Goal: Use online tool/utility: Use online tool/utility

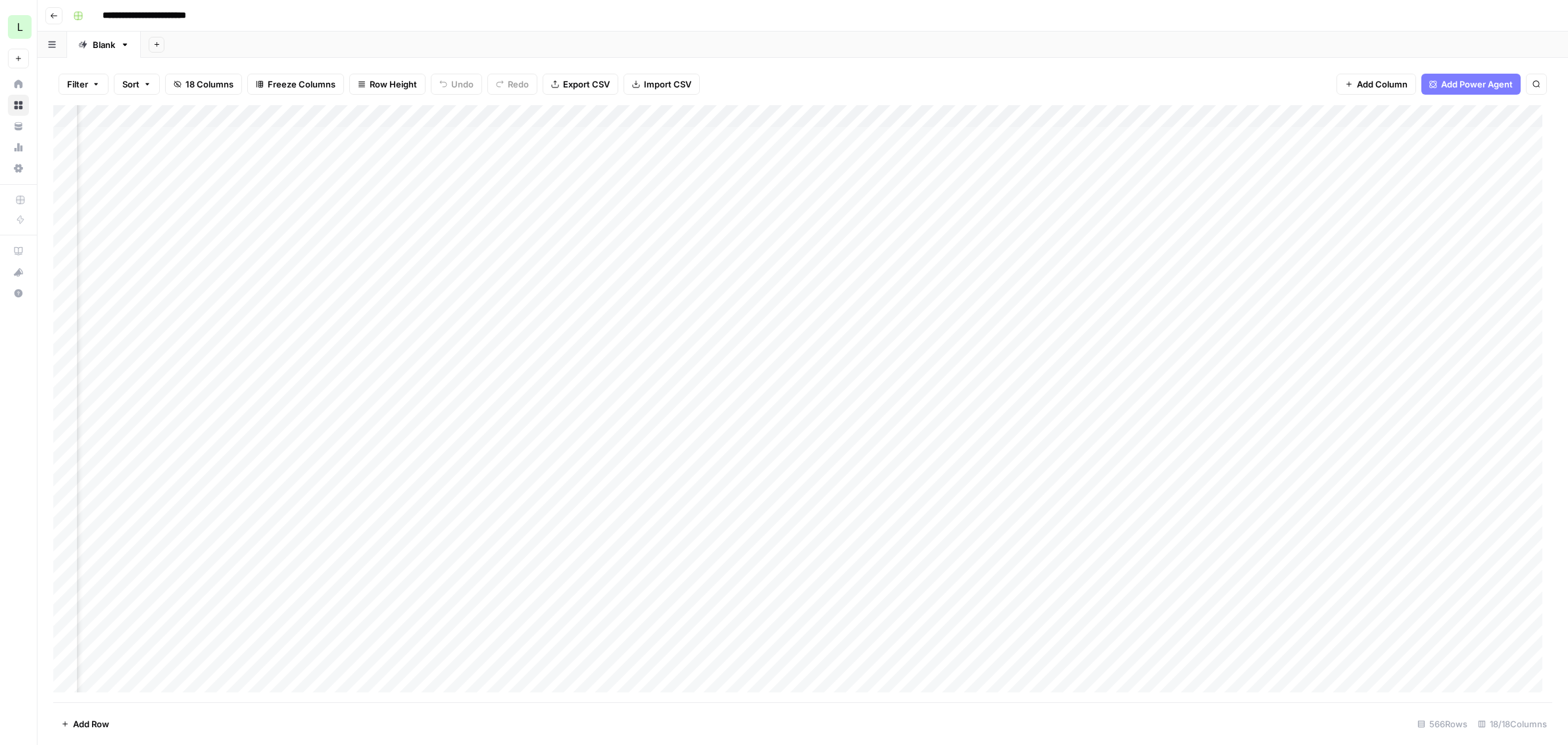
scroll to position [0, 916]
click at [803, 267] on div "Add Column" at bounding box center [802, 403] width 1498 height 597
click at [1082, 273] on div "Add Column" at bounding box center [802, 403] width 1498 height 597
click at [1081, 273] on div "Add Column" at bounding box center [802, 403] width 1498 height 597
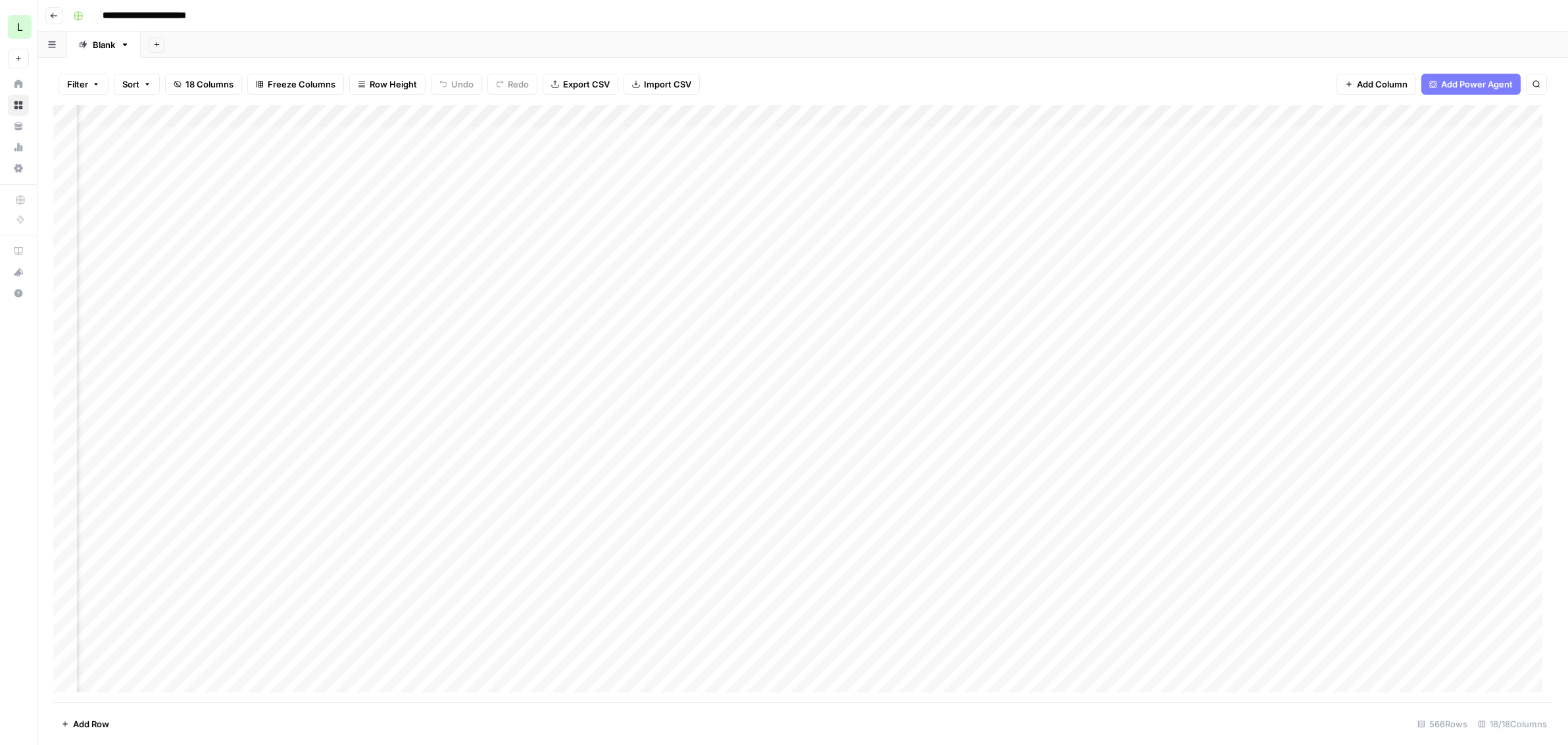
click at [1234, 270] on div "Add Column" at bounding box center [802, 403] width 1498 height 597
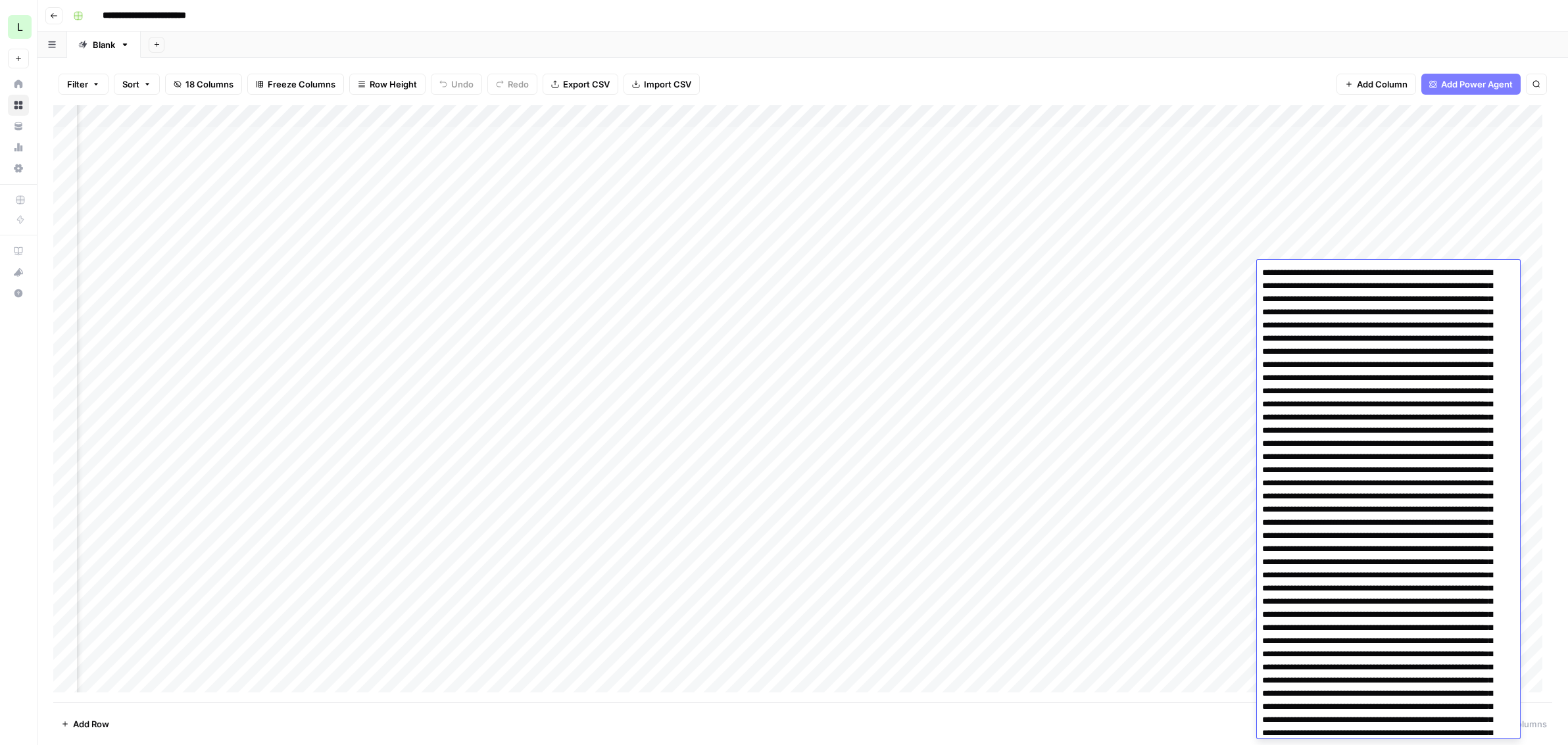
scroll to position [3778, 0]
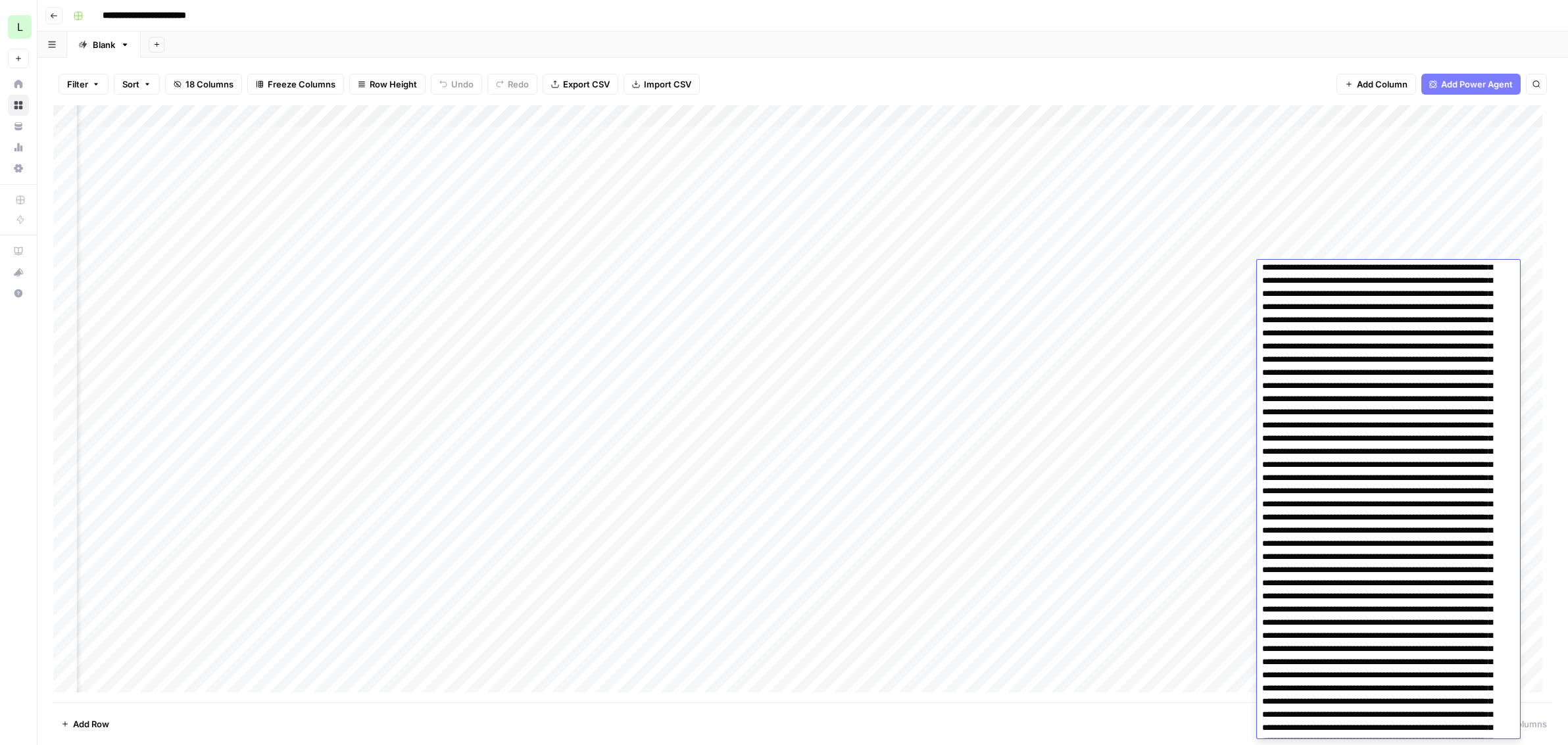
scroll to position [0, 0]
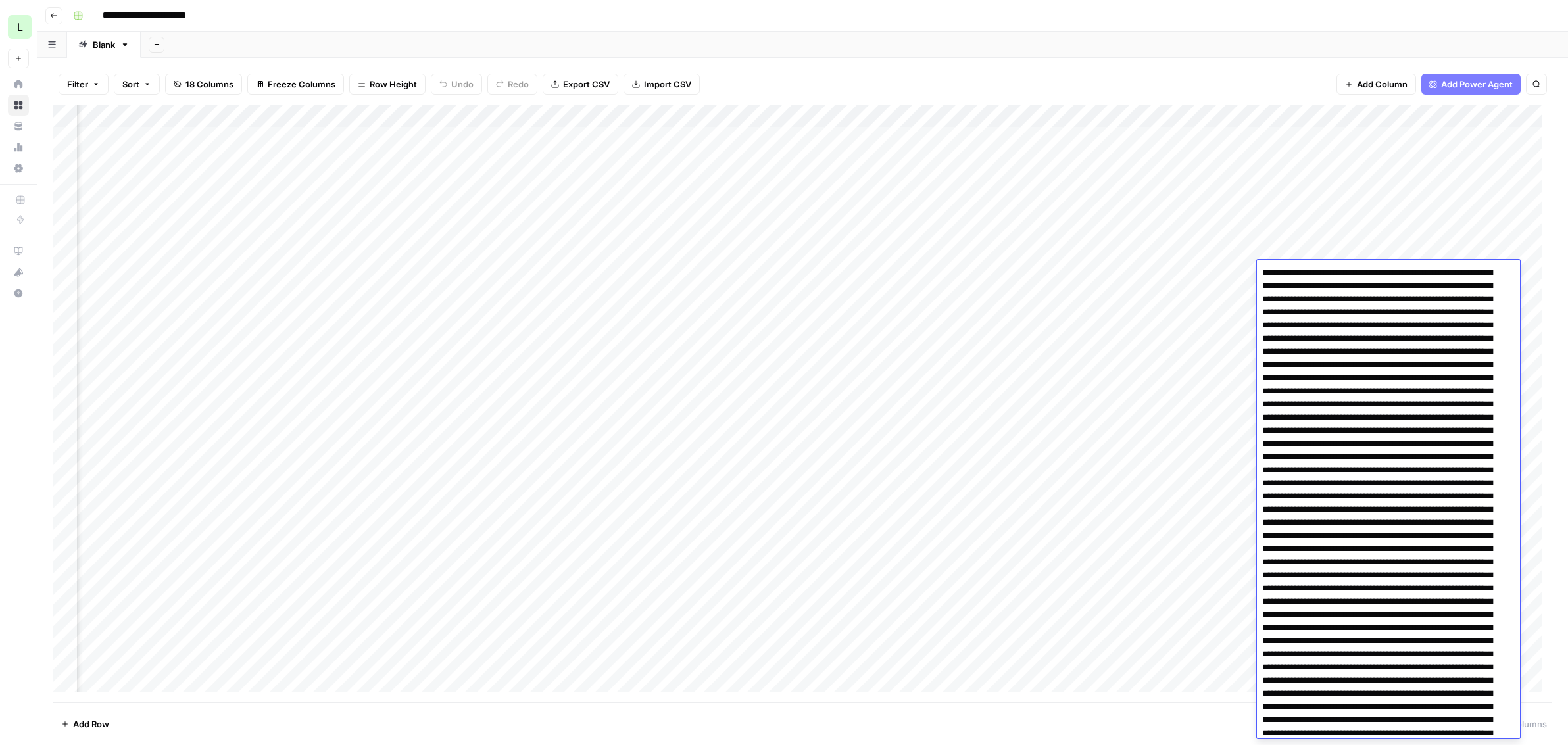
drag, startPoint x: 1426, startPoint y: 688, endPoint x: 1233, endPoint y: 243, distance: 485.1
click at [1233, 243] on body "**********" at bounding box center [784, 372] width 1568 height 745
click at [1234, 247] on div "Add Column" at bounding box center [802, 403] width 1498 height 597
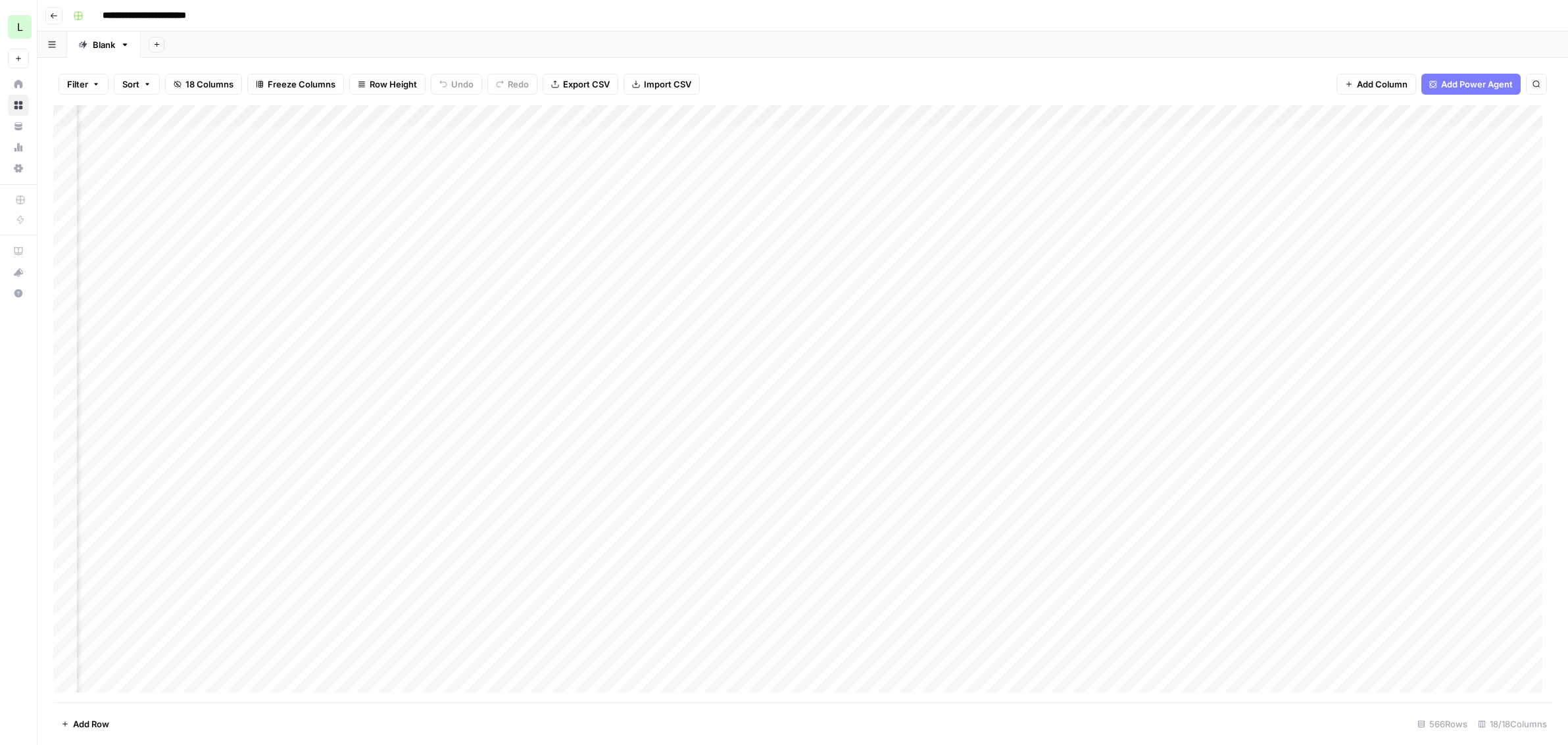
click at [1234, 293] on div "Add Column" at bounding box center [802, 403] width 1498 height 597
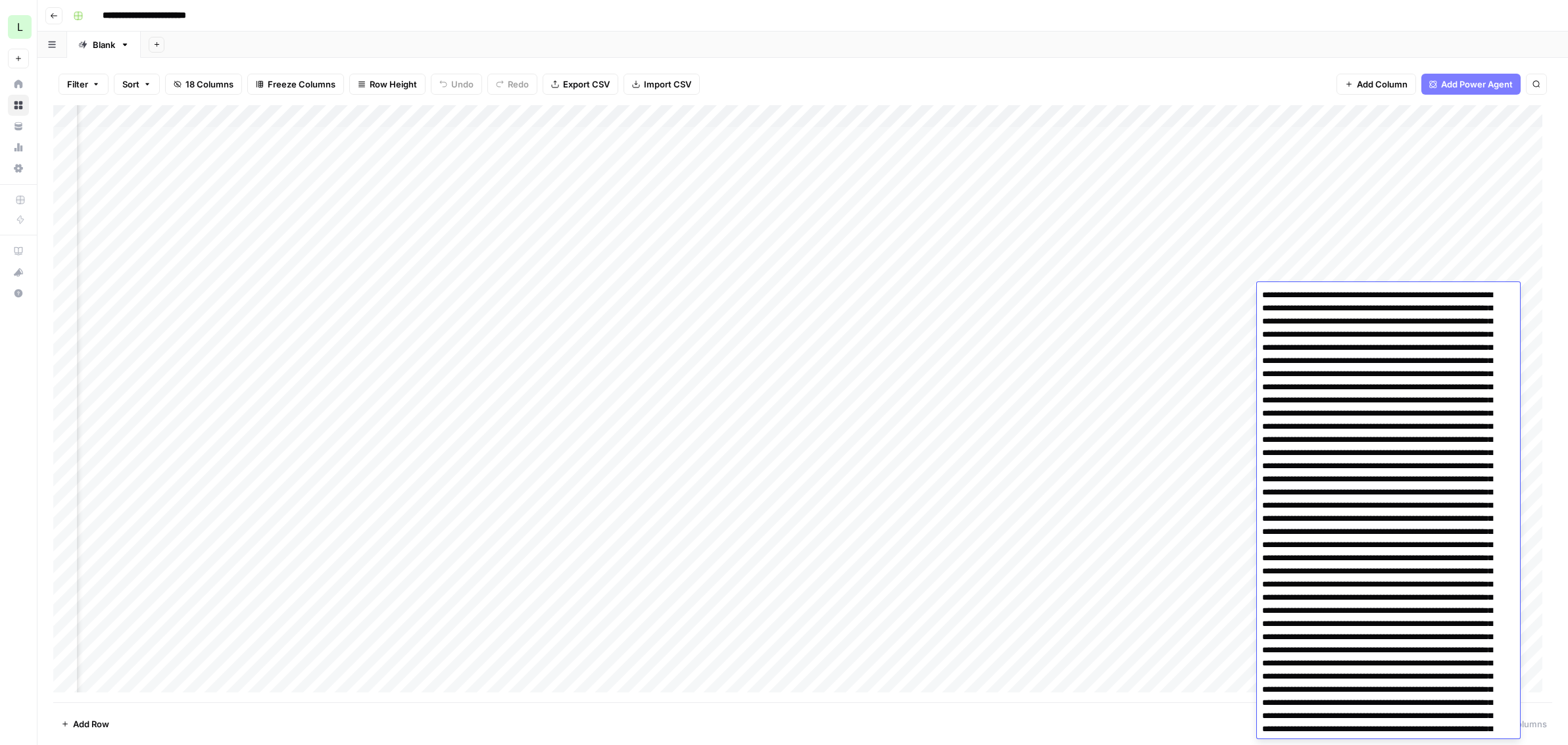
scroll to position [3669, 0]
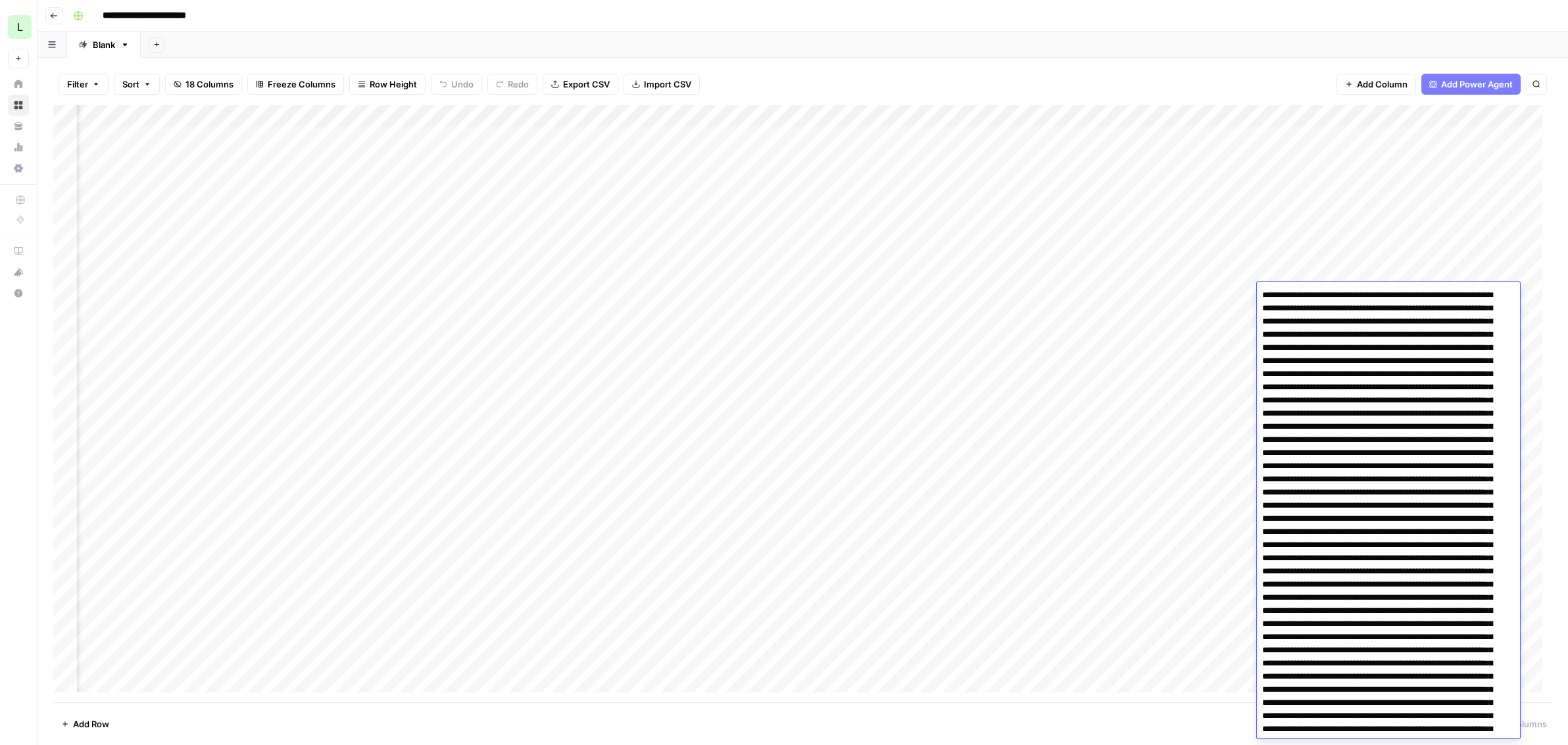
scroll to position [3533, 0]
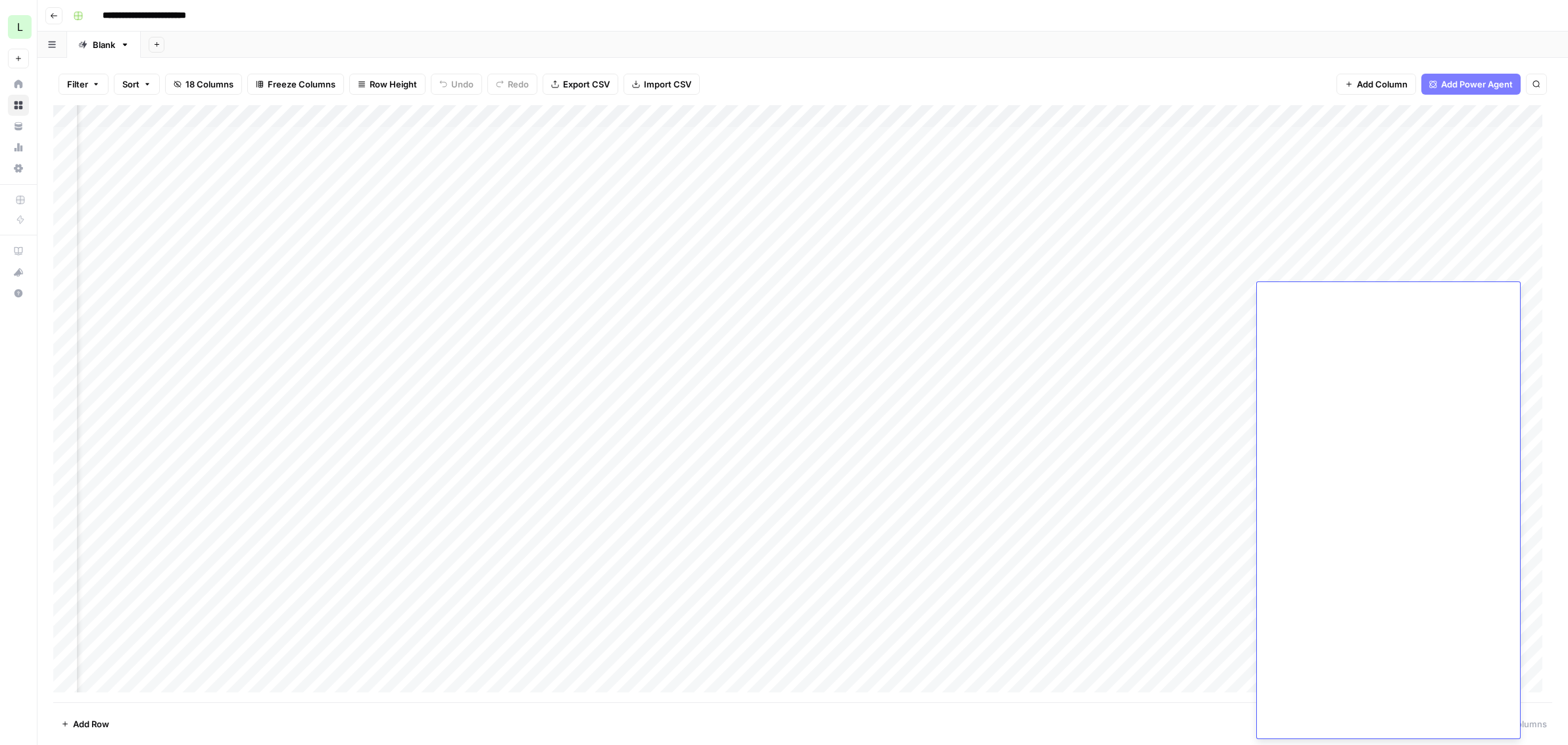
drag, startPoint x: 1366, startPoint y: 394, endPoint x: 1348, endPoint y: 401, distance: 19.3
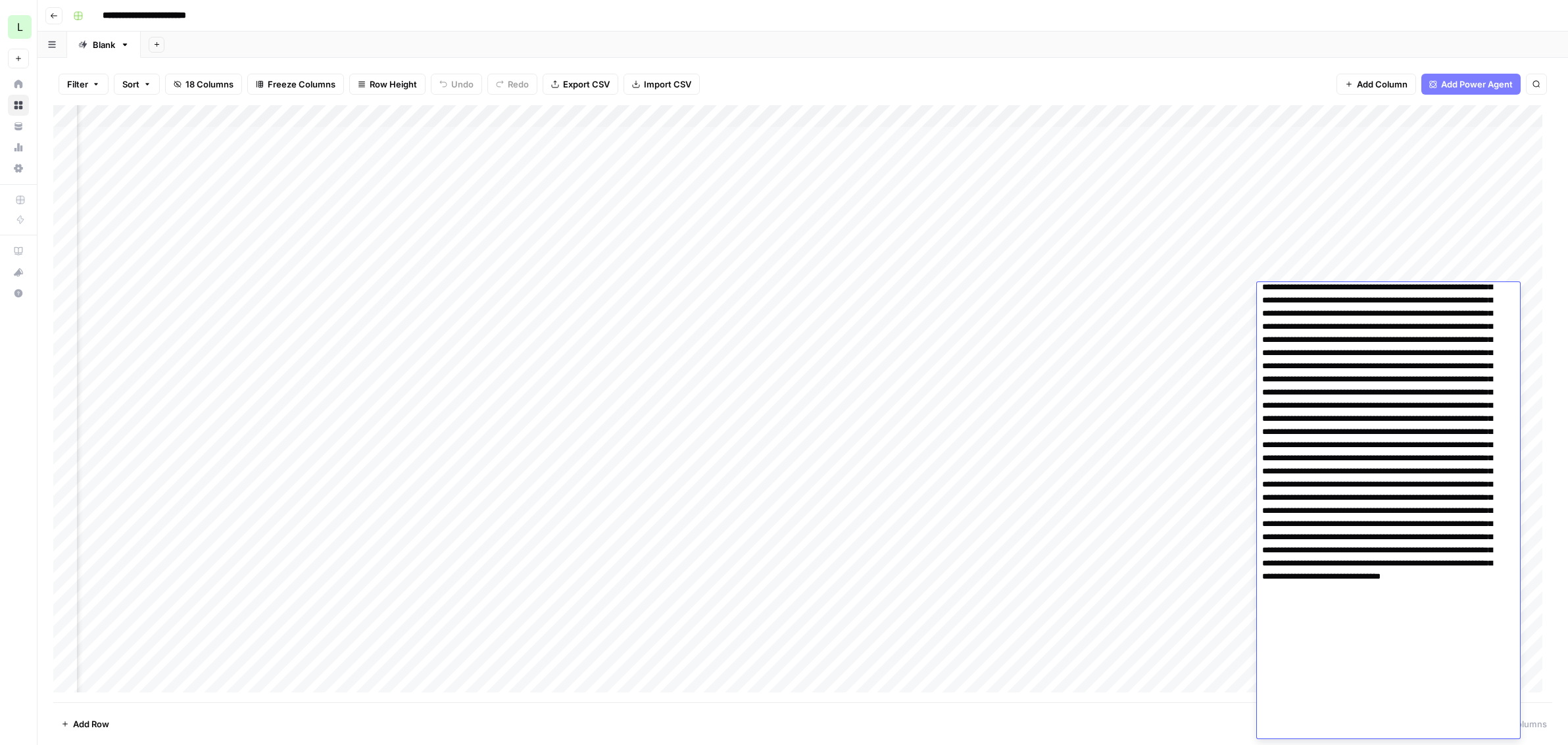
scroll to position [1824, 0]
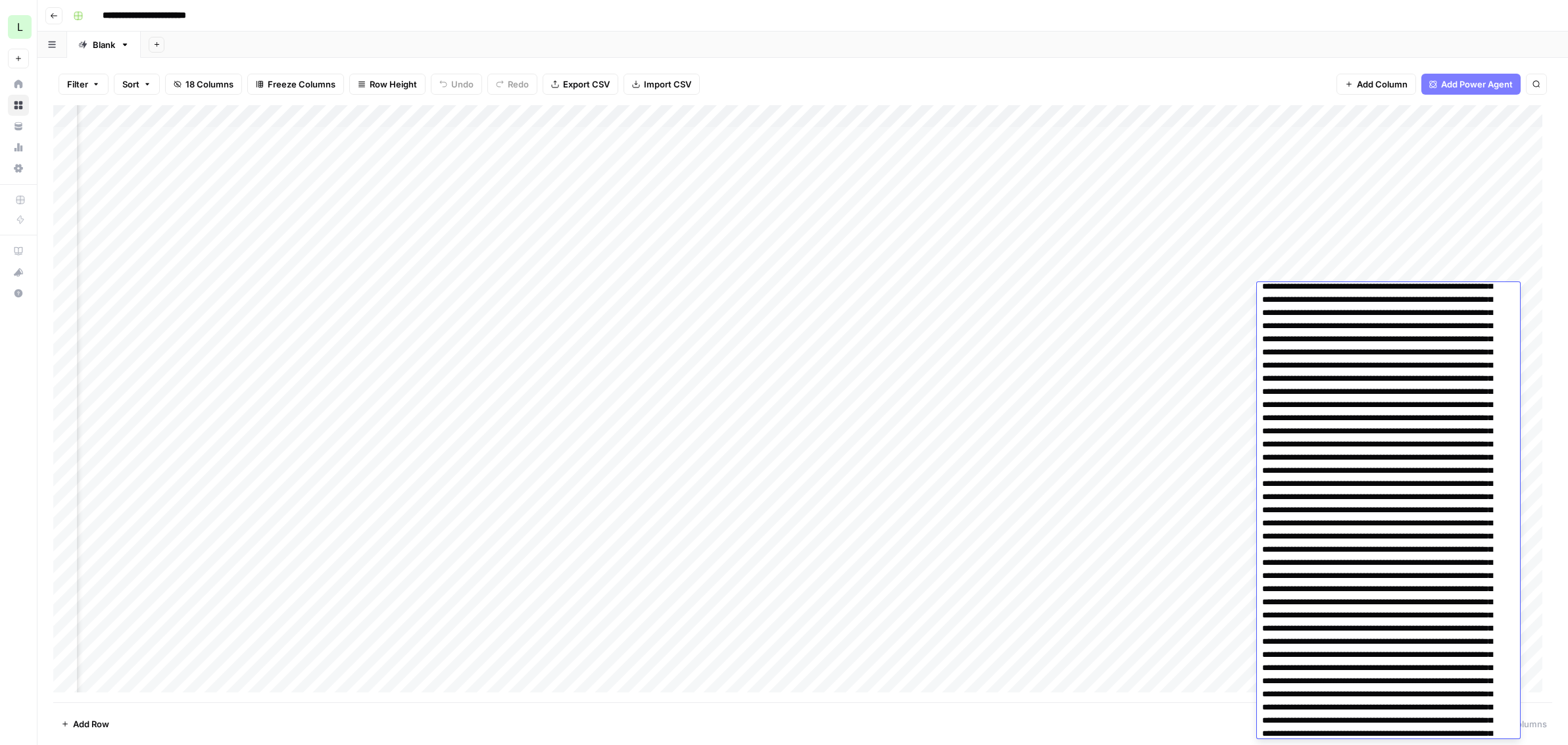
click at [1234, 274] on div "Add Column" at bounding box center [802, 403] width 1498 height 597
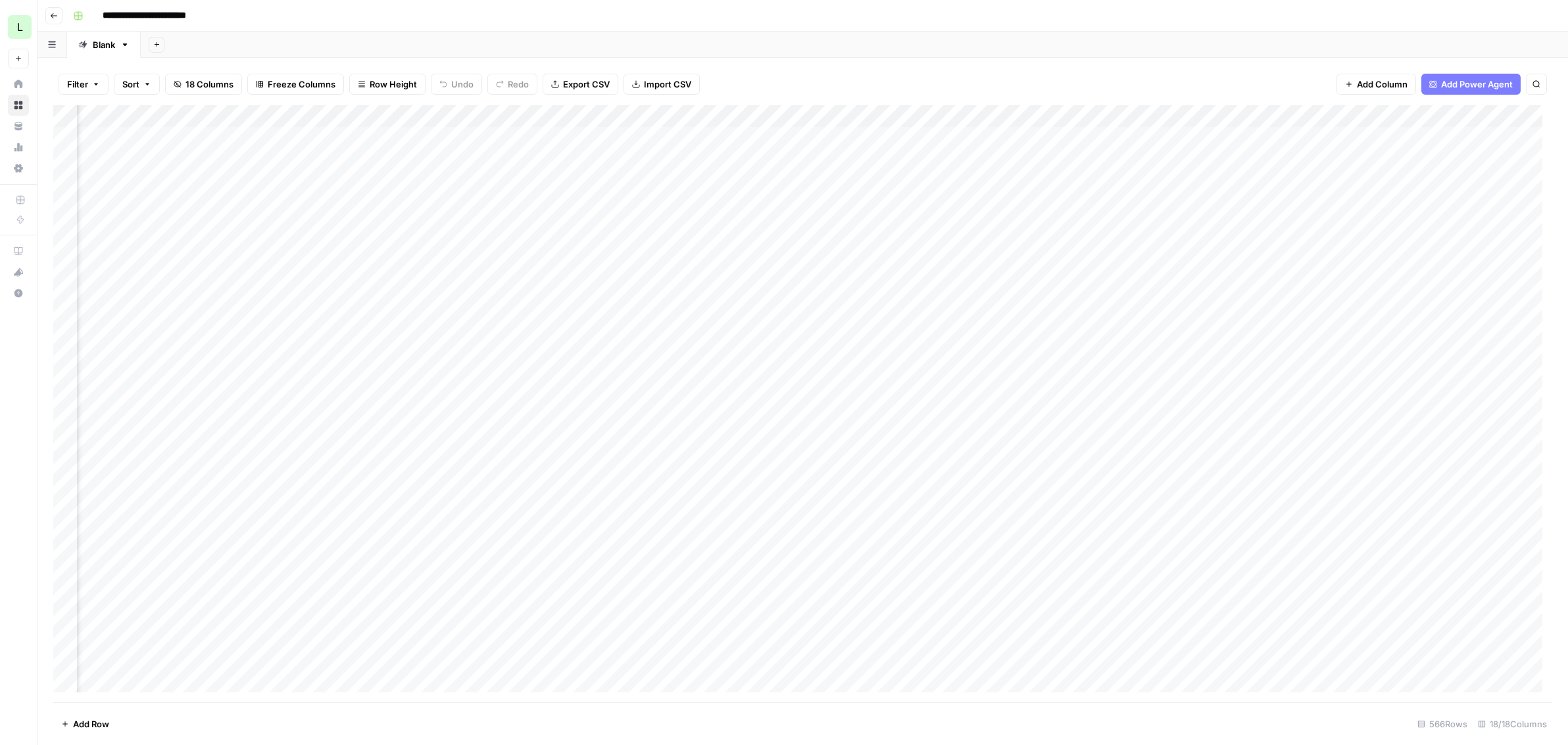
click at [1234, 271] on div "Add Column" at bounding box center [802, 403] width 1498 height 597
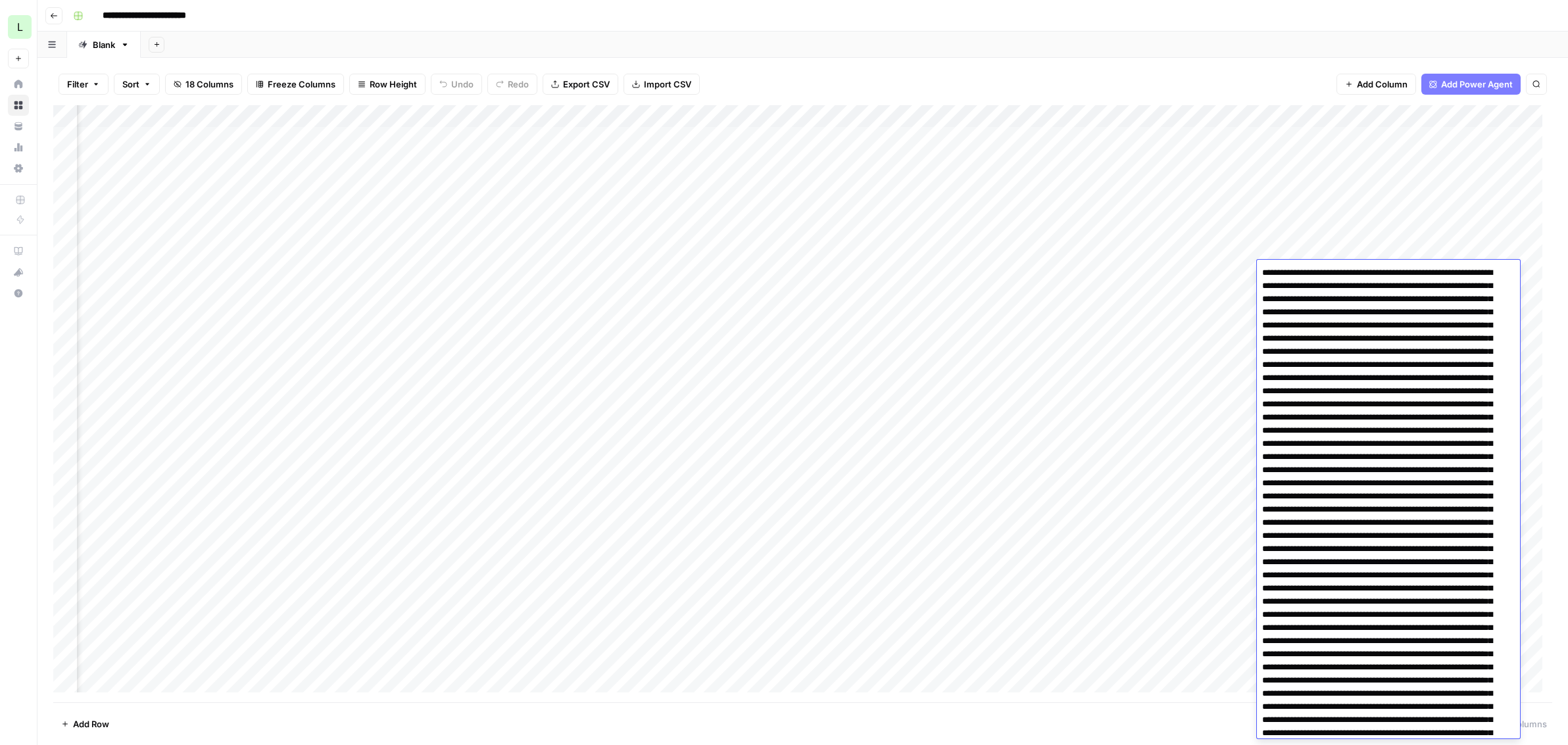
scroll to position [3778, 0]
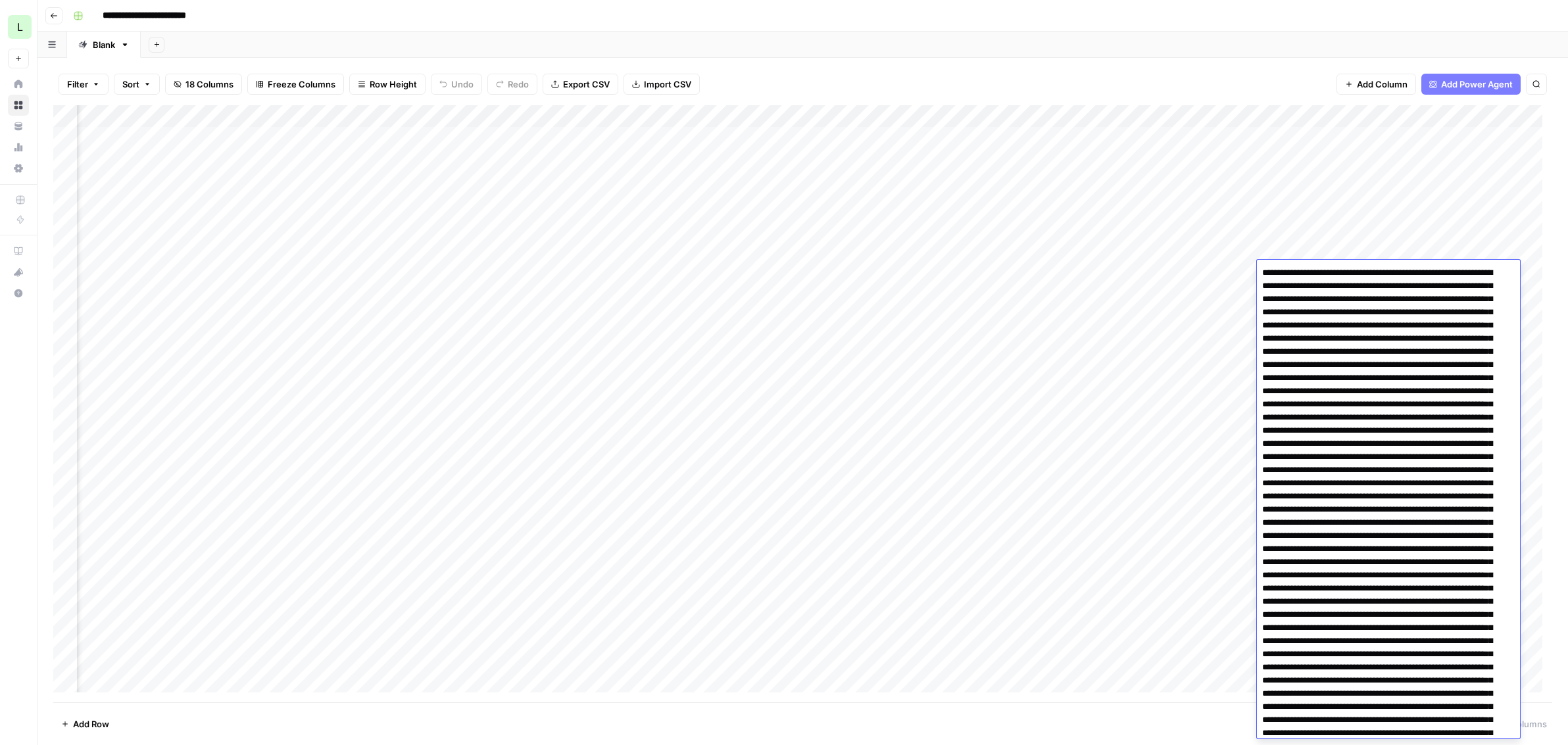
click at [1234, 206] on div "Add Column" at bounding box center [802, 403] width 1498 height 597
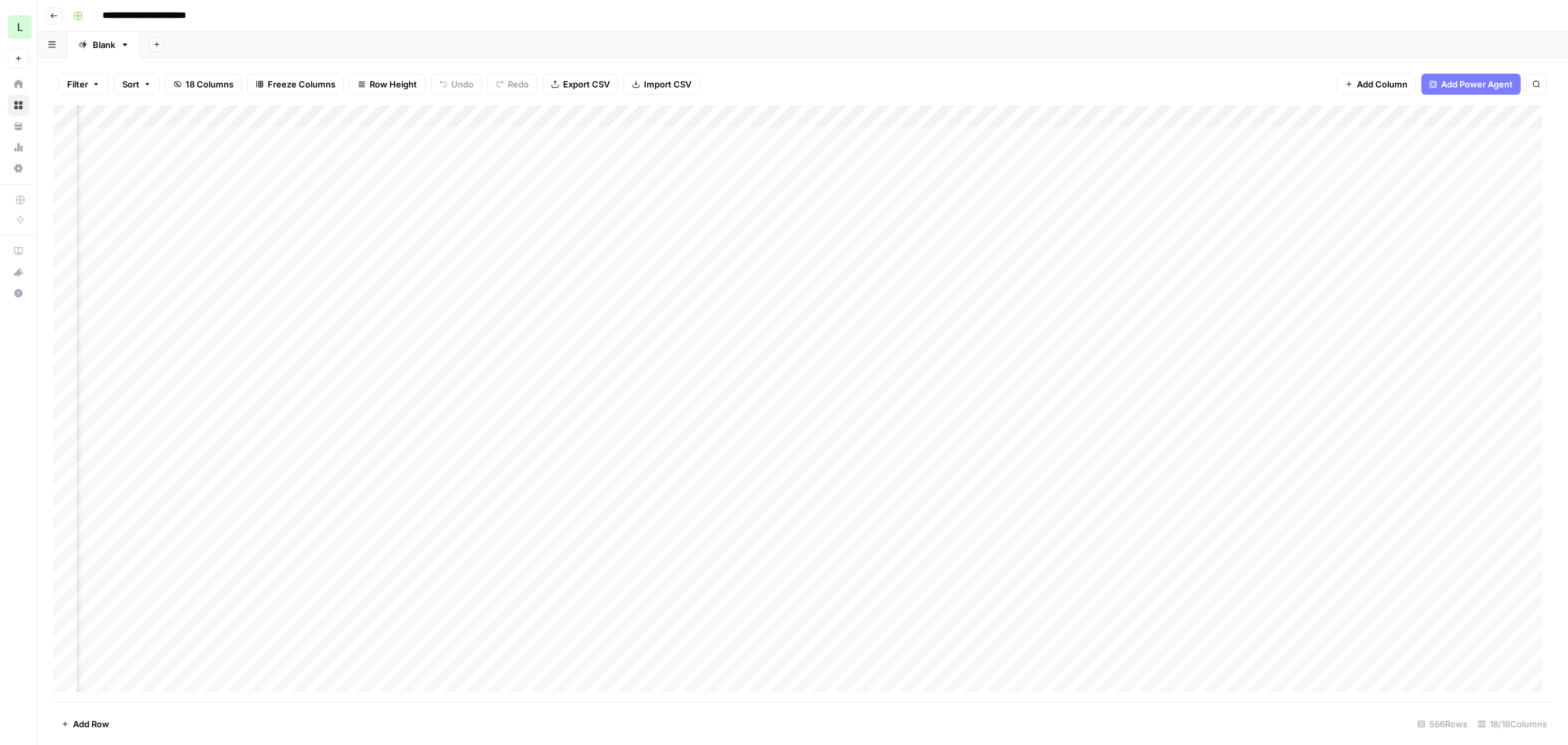
click at [1234, 294] on div "Add Column" at bounding box center [802, 403] width 1498 height 597
click at [632, 292] on div "Add Column" at bounding box center [802, 403] width 1498 height 597
